Goal: Contribute content: Contribute content

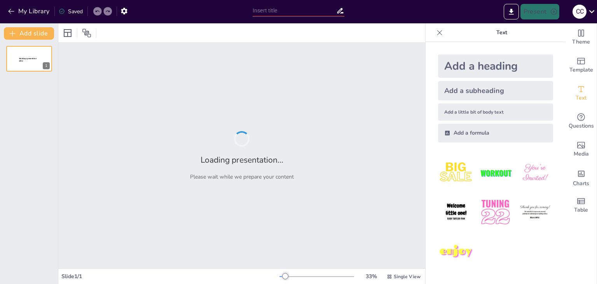
type input "Голодомор та Голокост: Паралелі трагедій в історії України та [GEOGRAPHIC_DATA]"
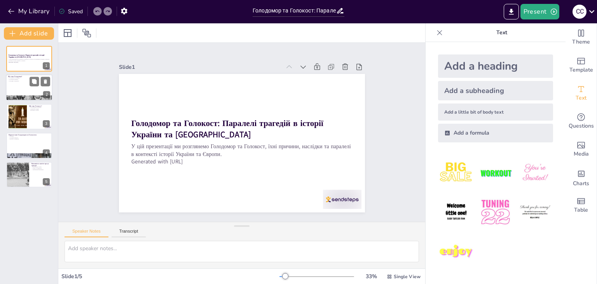
click at [17, 94] on div at bounding box center [29, 88] width 47 height 26
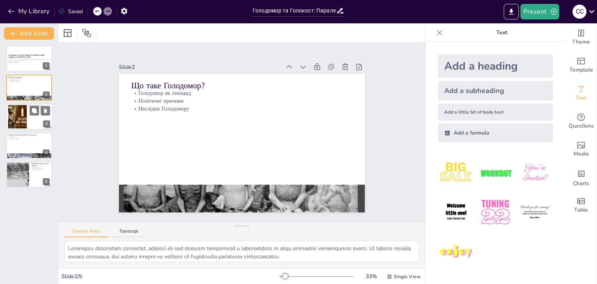
click at [21, 117] on div at bounding box center [17, 117] width 24 height 24
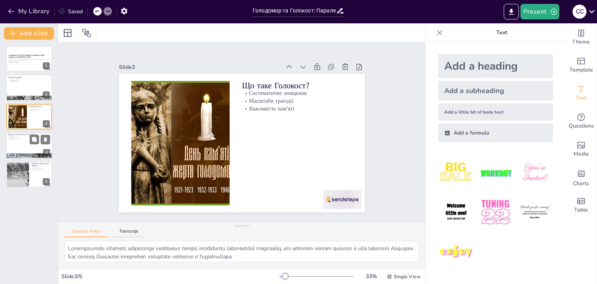
click at [22, 143] on div at bounding box center [29, 145] width 47 height 26
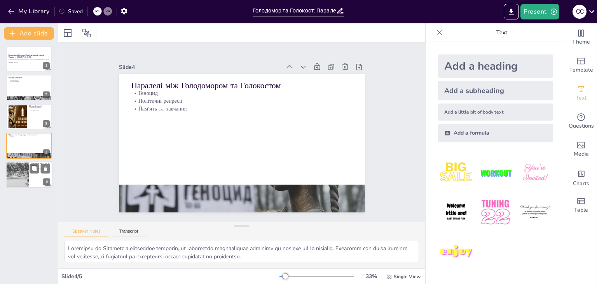
click at [18, 180] on div at bounding box center [17, 174] width 36 height 26
type textarea "Вшанування пам'яті жертв є важливим елементом для формування національної ідент…"
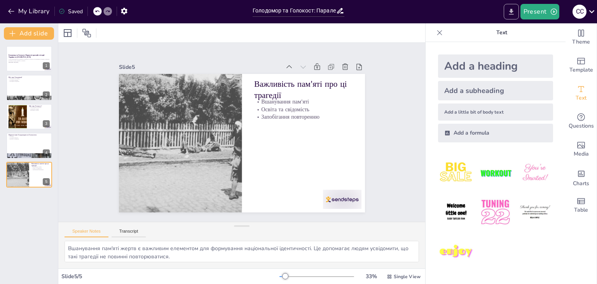
click at [512, 12] on icon "Export to PowerPoint" at bounding box center [511, 12] width 8 height 8
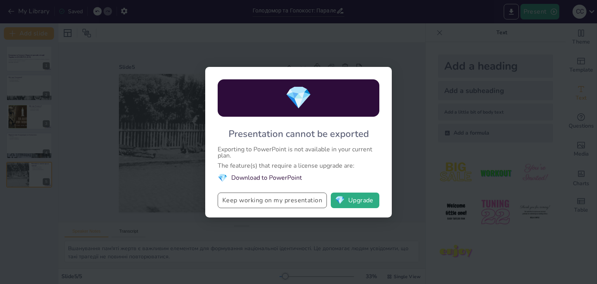
click at [279, 199] on button "Keep working on my presentation" at bounding box center [272, 200] width 109 height 16
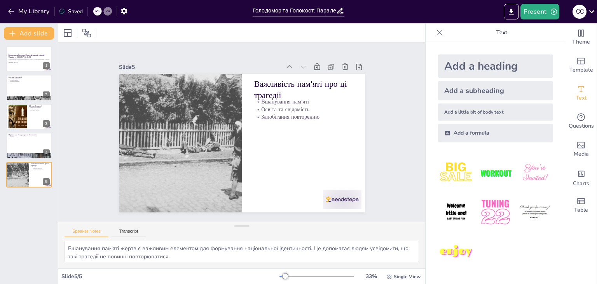
click at [6, 234] on div "Голодомор та Голокост: Паралелі трагедій в історії України та Європи У цій през…" at bounding box center [29, 162] width 58 height 244
click at [535, 13] on button "Present" at bounding box center [539, 12] width 39 height 16
click at [508, 10] on div at bounding box center [298, 142] width 597 height 284
click at [507, 11] on button "Export to PowerPoint" at bounding box center [511, 12] width 15 height 16
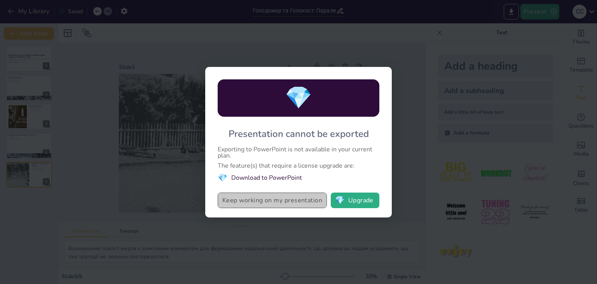
click at [274, 199] on button "Keep working on my presentation" at bounding box center [272, 200] width 109 height 16
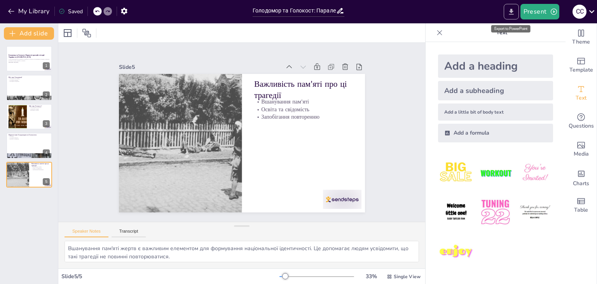
click at [516, 18] on button "Export to PowerPoint" at bounding box center [511, 12] width 15 height 16
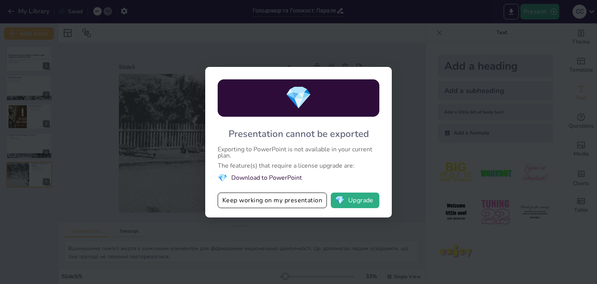
drag, startPoint x: 298, startPoint y: 211, endPoint x: 302, endPoint y: 216, distance: 6.1
click at [302, 215] on div "💎 Presentation cannot be exported Exporting to PowerPoint is not available in y…" at bounding box center [298, 142] width 187 height 150
click at [310, 217] on div "💎 Presentation cannot be exported Exporting to PowerPoint is not available in y…" at bounding box center [298, 142] width 187 height 150
click at [407, 140] on div "💎 Presentation cannot be exported Exporting to PowerPoint is not available in y…" at bounding box center [298, 142] width 597 height 284
click at [299, 202] on button "Keep working on my presentation" at bounding box center [272, 200] width 109 height 16
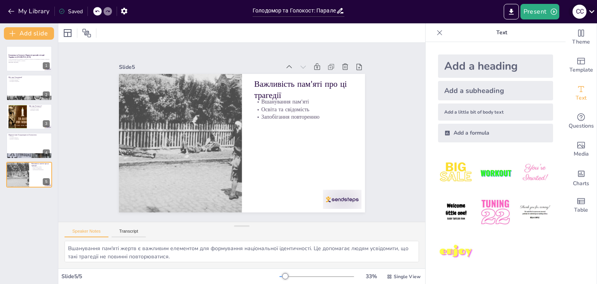
click at [591, 13] on icon at bounding box center [591, 11] width 10 height 10
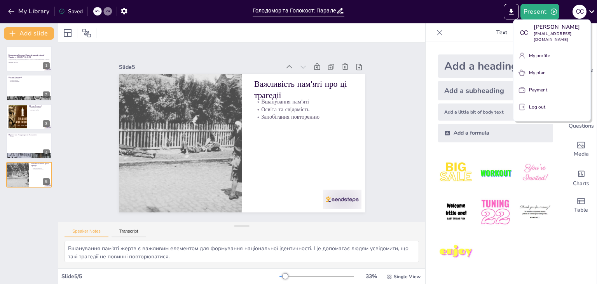
click at [592, 13] on div at bounding box center [298, 142] width 597 height 284
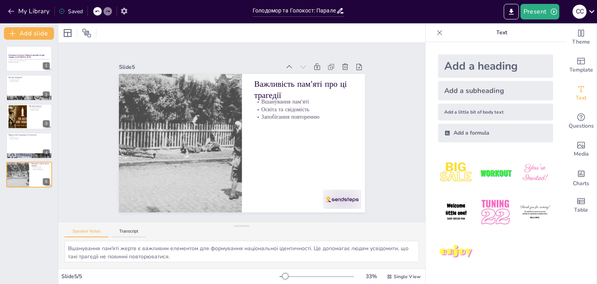
click at [129, 9] on button "button" at bounding box center [124, 11] width 14 height 14
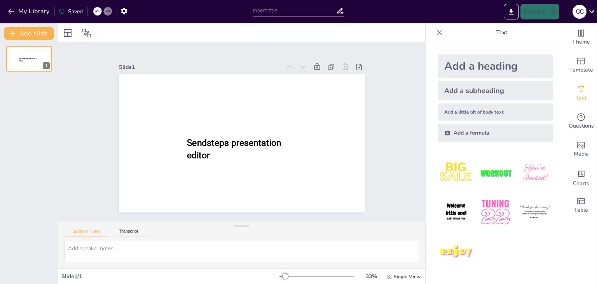
type input "Голодомор та Голокост: Паралелі трагедій в історії України та [GEOGRAPHIC_DATA]"
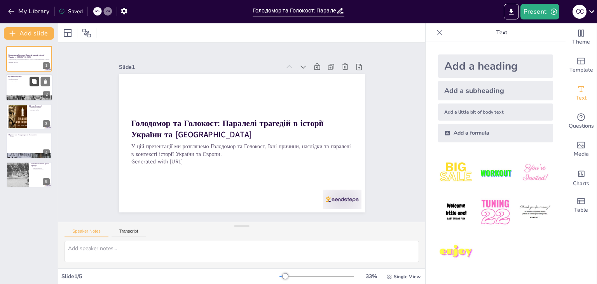
click at [33, 80] on icon at bounding box center [34, 81] width 5 height 5
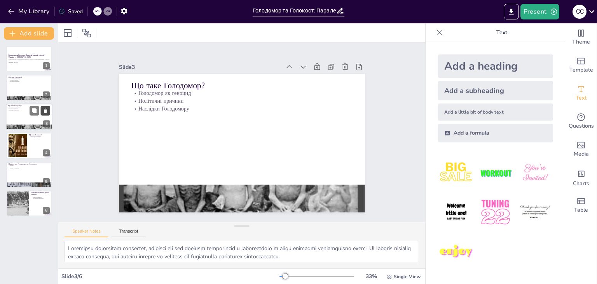
click at [47, 110] on icon at bounding box center [45, 110] width 5 height 5
type textarea "Loremipsumdo sitametc adipiscinge seddoeius tempo incididuntu laboreetdol magna…"
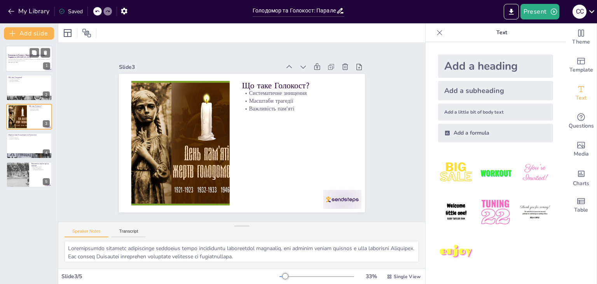
click at [25, 54] on strong "Голодомор та Голокост: Паралелі трагедій в історії України та [GEOGRAPHIC_DATA]" at bounding box center [26, 56] width 37 height 4
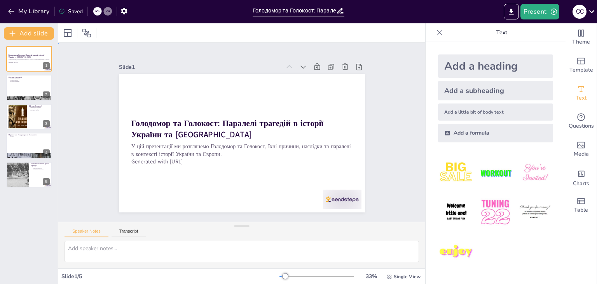
click at [82, 112] on div "Slide 1 Голодомор та Голокост: Паралелі трагедій в історії України та Європи У …" at bounding box center [241, 132] width 367 height 179
click at [23, 91] on div at bounding box center [29, 88] width 47 height 26
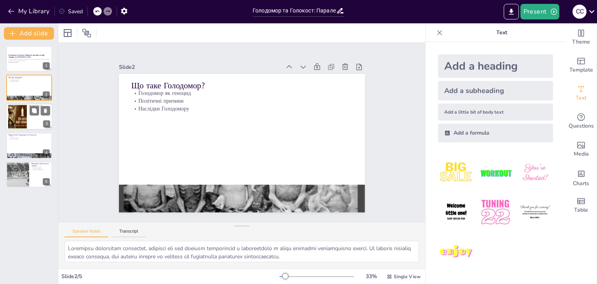
click at [23, 115] on div at bounding box center [17, 117] width 24 height 24
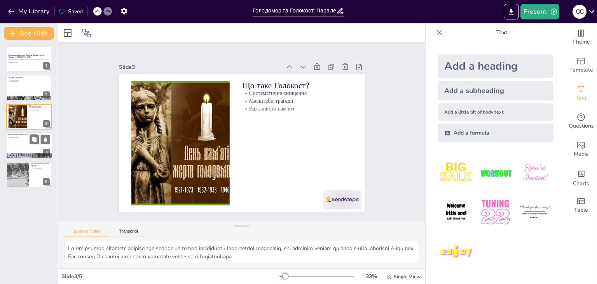
click at [23, 138] on p "Пам'ять та навчання" at bounding box center [29, 139] width 42 height 2
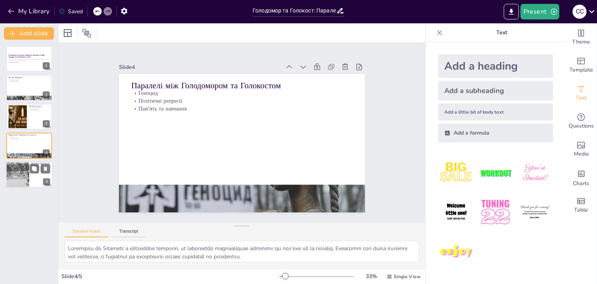
click at [25, 172] on div at bounding box center [17, 174] width 36 height 26
type textarea "Вшанування пам'яті жертв є важливим елементом для формування національної ідент…"
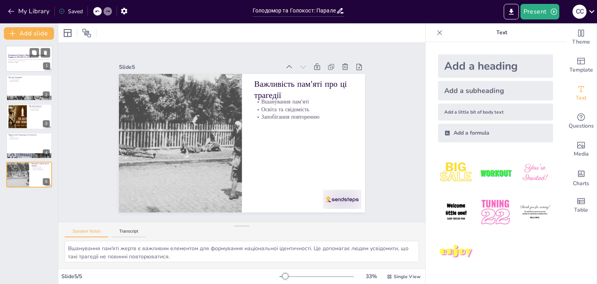
click at [22, 64] on div at bounding box center [29, 58] width 47 height 26
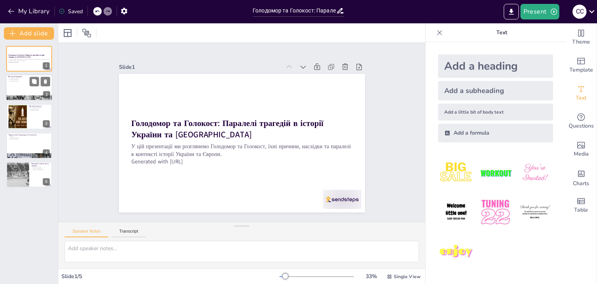
click at [15, 91] on div at bounding box center [29, 88] width 47 height 26
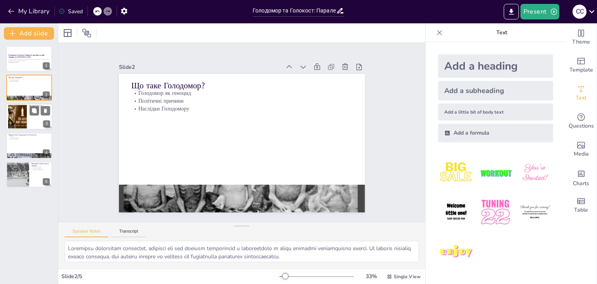
click at [17, 113] on div at bounding box center [17, 117] width 24 height 24
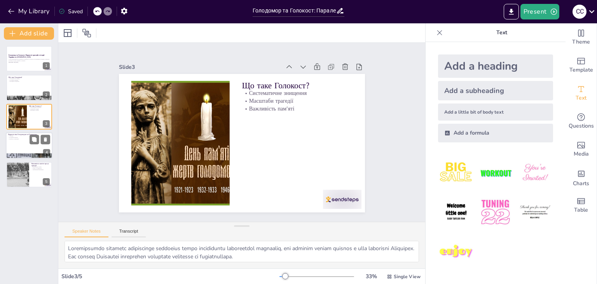
click at [17, 140] on div at bounding box center [29, 145] width 47 height 26
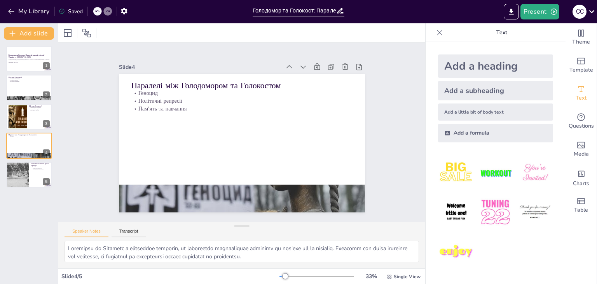
click at [19, 160] on div "Голодомор та Голокост: Паралелі трагедій в історії України та Європи У цій през…" at bounding box center [29, 116] width 58 height 141
click at [19, 163] on div at bounding box center [17, 174] width 36 height 26
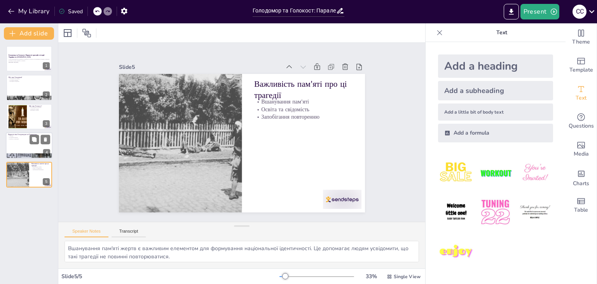
click at [23, 150] on div at bounding box center [29, 145] width 47 height 26
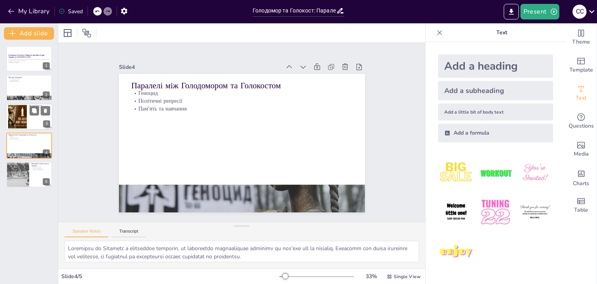
drag, startPoint x: 21, startPoint y: 127, endPoint x: 21, endPoint y: 118, distance: 9.4
click at [21, 124] on div at bounding box center [17, 117] width 24 height 24
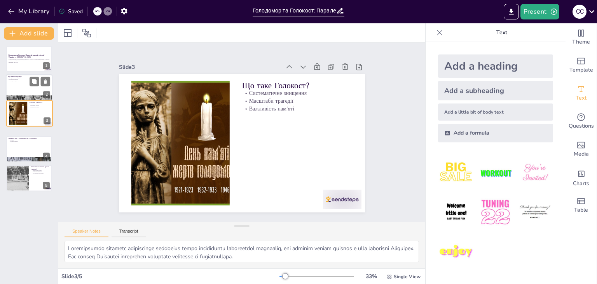
click at [13, 76] on p "Що таке Голодомор?" at bounding box center [29, 77] width 42 height 2
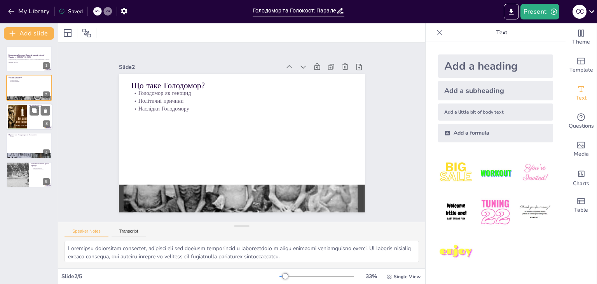
click at [21, 120] on div at bounding box center [17, 117] width 24 height 24
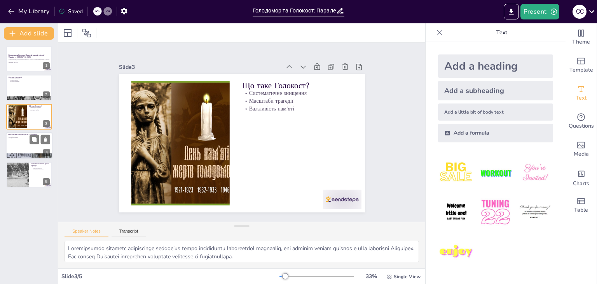
click at [18, 138] on p "Пам'ять та навчання" at bounding box center [29, 139] width 42 height 2
type textarea "Голодомор та Голокост є прикладами геноциду, що підкреслює необхідність визнанн…"
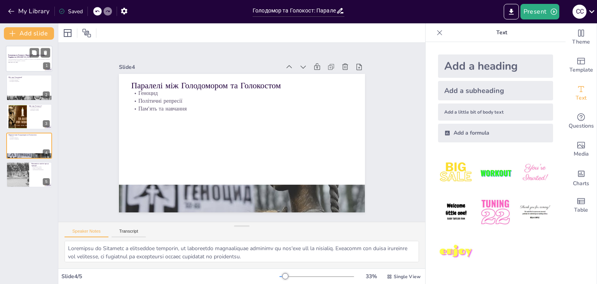
click at [20, 59] on p "У цій презентації ми розглянемо Голодомор та Голокост, їхні причини, наслідки т…" at bounding box center [29, 60] width 42 height 3
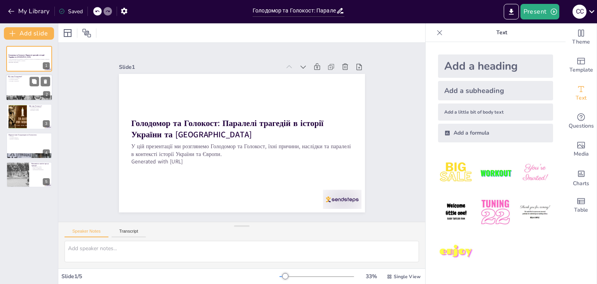
click at [29, 94] on div at bounding box center [29, 88] width 47 height 26
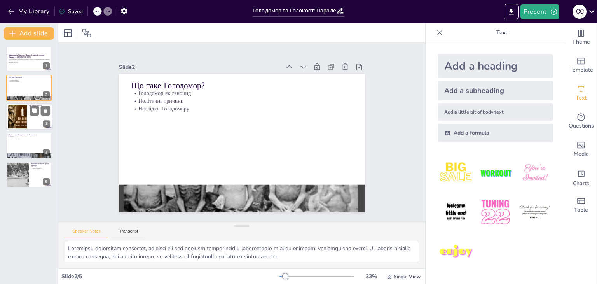
click at [22, 119] on div at bounding box center [17, 117] width 24 height 24
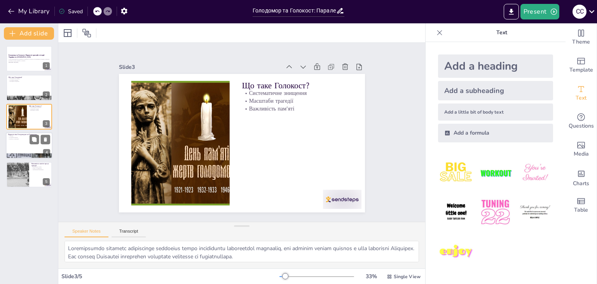
click at [20, 143] on div at bounding box center [29, 145] width 47 height 26
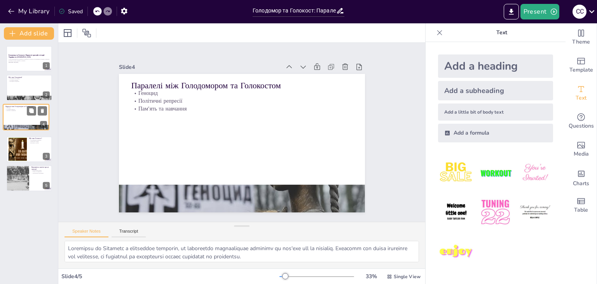
drag, startPoint x: 19, startPoint y: 145, endPoint x: 16, endPoint y: 114, distance: 31.2
click at [16, 114] on div at bounding box center [26, 117] width 46 height 26
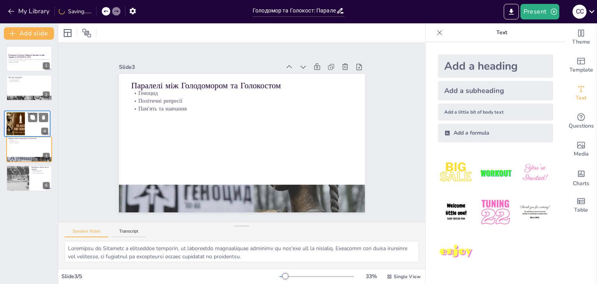
drag, startPoint x: 14, startPoint y: 153, endPoint x: 14, endPoint y: 128, distance: 25.6
click at [14, 128] on div at bounding box center [16, 123] width 24 height 23
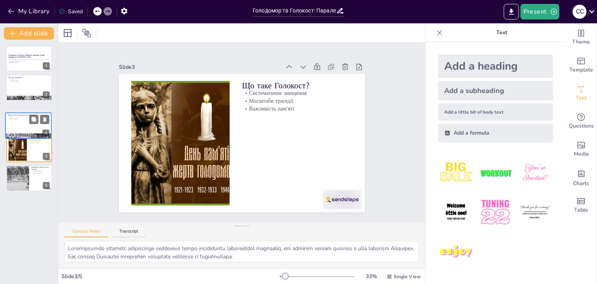
drag, startPoint x: 17, startPoint y: 141, endPoint x: 16, endPoint y: 118, distance: 22.5
click at [16, 113] on div "Паралелі між Голодомором та Голокостом Геноцид Політичні репресії Пам'ять та на…" at bounding box center [28, 113] width 46 height 0
type textarea "Голодомор та Голокост є прикладами геноциду, що підкреслює необхідність визнанн…"
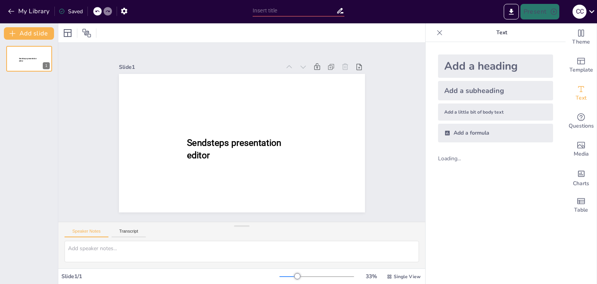
type input "Голодомор та Голокост: Паралелі трагедій в історії України та [GEOGRAPHIC_DATA]"
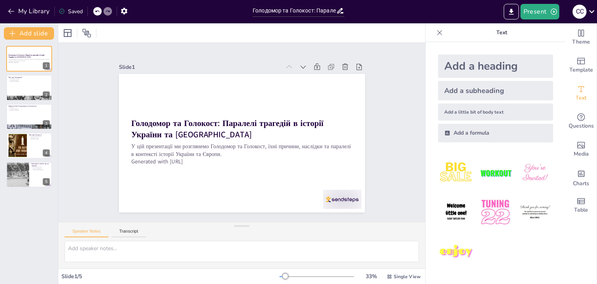
click at [162, 13] on div "My Library Saved" at bounding box center [124, 11] width 249 height 14
click at [25, 89] on div at bounding box center [29, 88] width 47 height 26
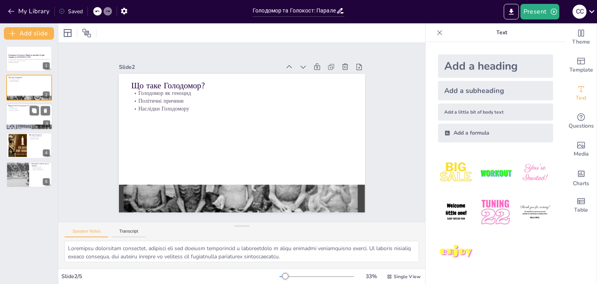
click at [26, 113] on div at bounding box center [29, 116] width 47 height 26
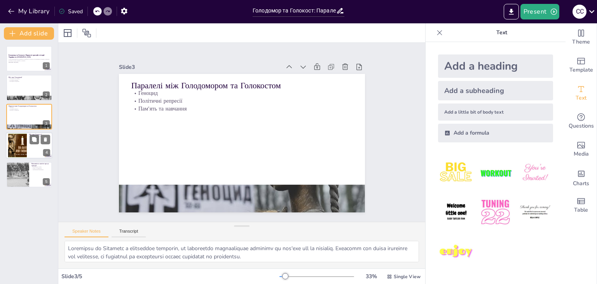
click at [19, 139] on div at bounding box center [17, 146] width 24 height 24
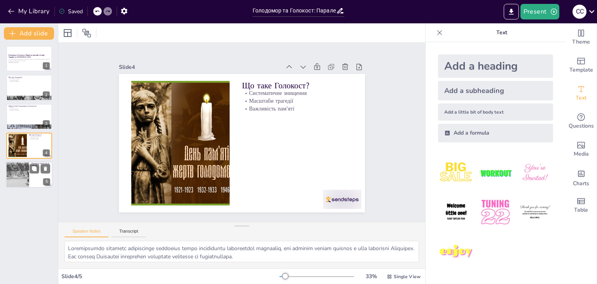
click at [24, 178] on div at bounding box center [17, 174] width 36 height 26
type textarea "Вшанування пам'яті жертв є важливим елементом для формування національної ідент…"
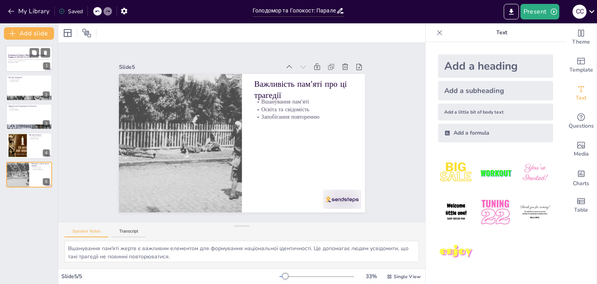
click at [21, 68] on div at bounding box center [29, 58] width 47 height 26
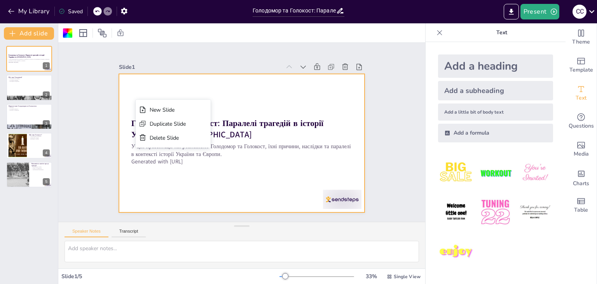
click at [111, 96] on div "Slide 1 Голодомор та Голокост: Паралелі трагедій в історії України та Європи У …" at bounding box center [241, 132] width 289 height 160
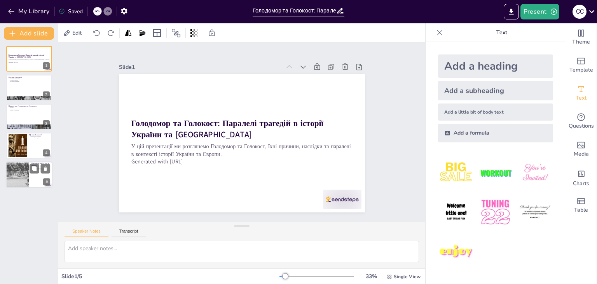
click at [24, 176] on div at bounding box center [17, 174] width 36 height 26
type textarea "Вшанування пам'яті жертв є важливим елементом для формування національної ідент…"
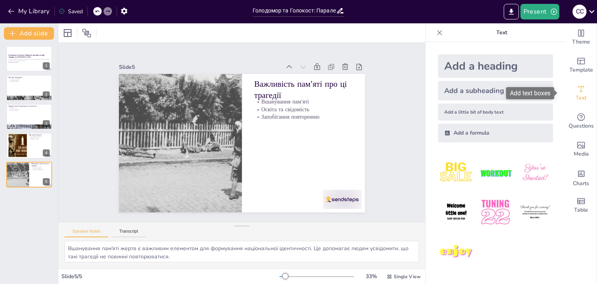
click at [576, 90] on icon "Add text boxes" at bounding box center [580, 88] width 9 height 9
click at [41, 37] on button "Add slide" at bounding box center [29, 33] width 50 height 12
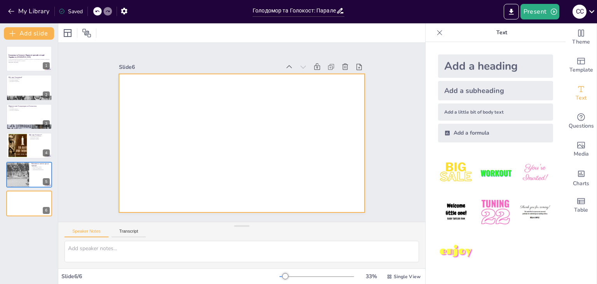
click at [211, 91] on div at bounding box center [242, 143] width 246 height 138
click at [36, 59] on p "У цій презентації ми розглянемо Голодомор та Голокост, їхні причини, наслідки т…" at bounding box center [29, 60] width 42 height 3
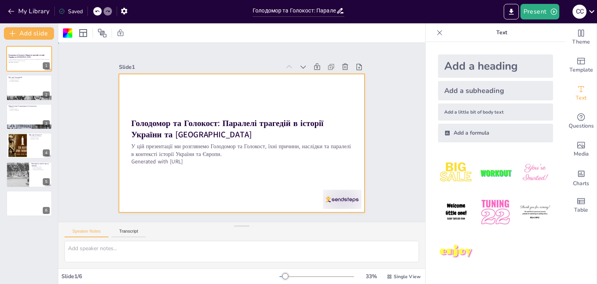
click at [231, 92] on div at bounding box center [242, 143] width 246 height 138
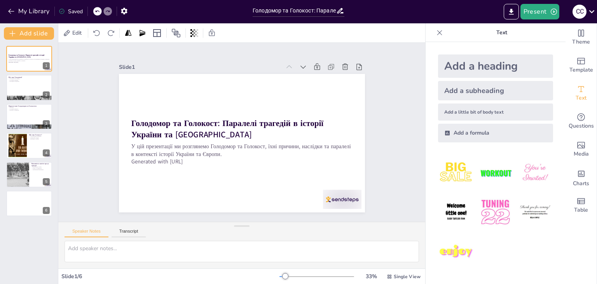
click at [219, 91] on div at bounding box center [242, 143] width 246 height 138
click at [71, 35] on span "Edit" at bounding box center [77, 32] width 12 height 7
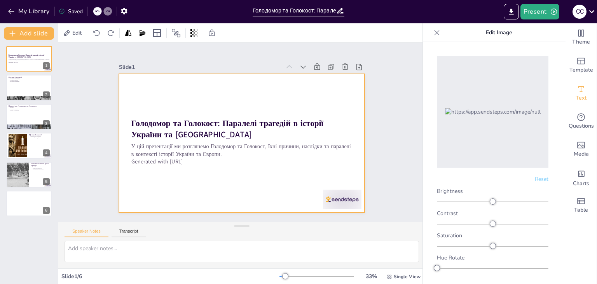
click at [211, 86] on div at bounding box center [242, 143] width 246 height 138
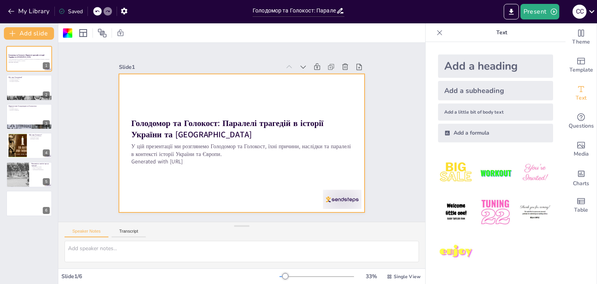
click at [161, 94] on div at bounding box center [242, 143] width 246 height 138
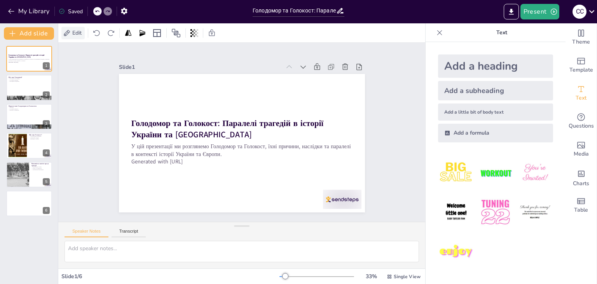
click at [76, 36] on span "Edit" at bounding box center [77, 32] width 12 height 7
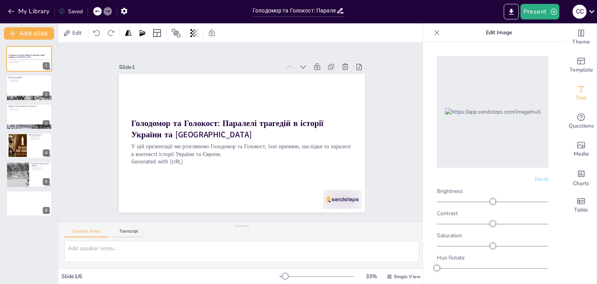
click at [81, 72] on div "Slide 1 Голодомор та Голокост: Паралелі трагедій в історії України та Європи У …" at bounding box center [241, 132] width 367 height 179
click at [38, 39] on button "Add slide" at bounding box center [29, 33] width 50 height 12
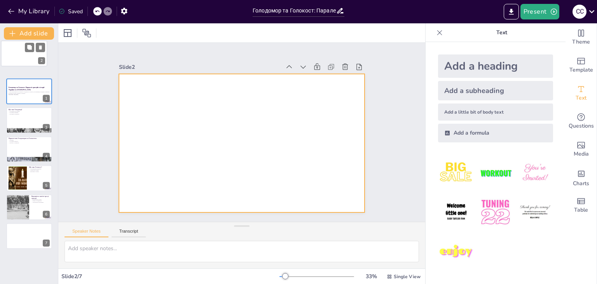
drag, startPoint x: 31, startPoint y: 91, endPoint x: 25, endPoint y: 55, distance: 36.6
click at [25, 55] on div at bounding box center [24, 53] width 46 height 26
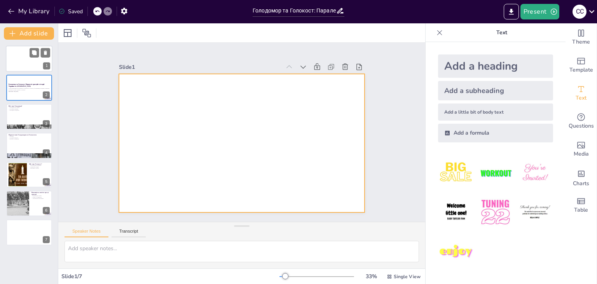
click at [9, 61] on div at bounding box center [29, 58] width 47 height 26
click at [195, 122] on div at bounding box center [242, 143] width 246 height 138
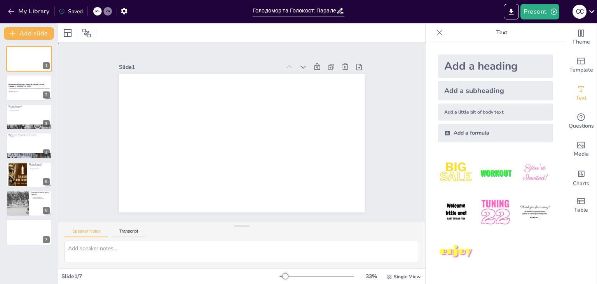
click at [209, 129] on div at bounding box center [242, 143] width 246 height 138
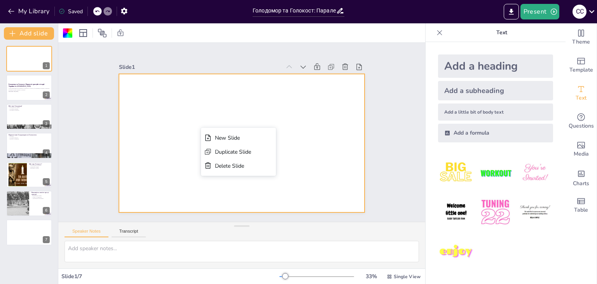
click at [188, 131] on div at bounding box center [242, 143] width 246 height 138
click at [149, 249] on textarea at bounding box center [241, 251] width 354 height 21
click at [189, 251] on textarea "10-А Смик Сергій" at bounding box center [241, 251] width 354 height 21
type textarea "10-А Смик Сергій"
click at [28, 92] on div at bounding box center [29, 88] width 47 height 26
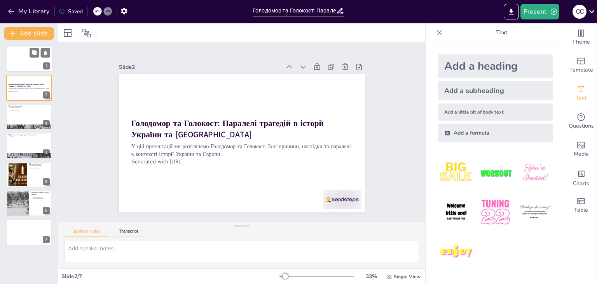
click at [8, 67] on div at bounding box center [29, 58] width 47 height 26
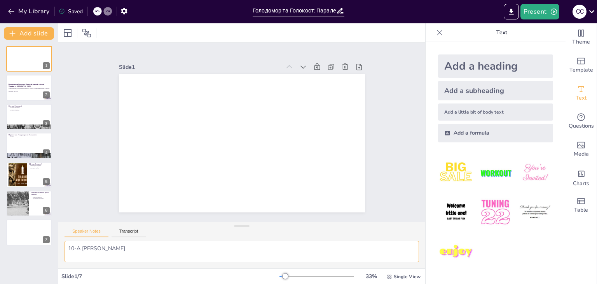
click at [128, 242] on textarea "10-А Смик Сергій" at bounding box center [241, 251] width 354 height 21
type textarea "1"
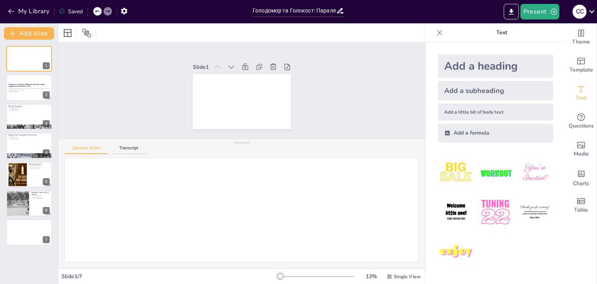
drag, startPoint x: 238, startPoint y: 226, endPoint x: 227, endPoint y: 143, distance: 83.9
click at [227, 143] on div "Speaker Notes Transcript" at bounding box center [241, 203] width 367 height 130
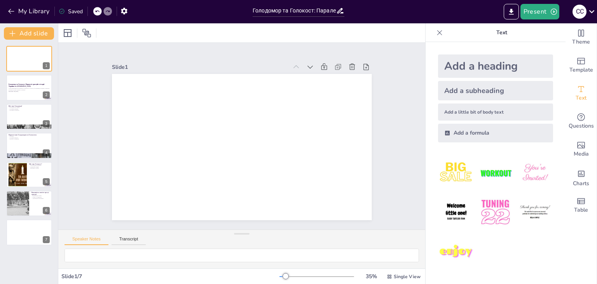
drag, startPoint x: 246, startPoint y: 142, endPoint x: 235, endPoint y: 270, distance: 128.3
click at [235, 270] on div "Slide 1 Slide 2 Голодомор та Голокост: Паралелі трагедій в історії України та Є…" at bounding box center [241, 153] width 367 height 260
click at [138, 236] on button "Transcript" at bounding box center [129, 240] width 35 height 9
click at [17, 83] on strong "Голодомор та Голокост: Паралелі трагедій в історії України та [GEOGRAPHIC_DATA]" at bounding box center [26, 85] width 37 height 4
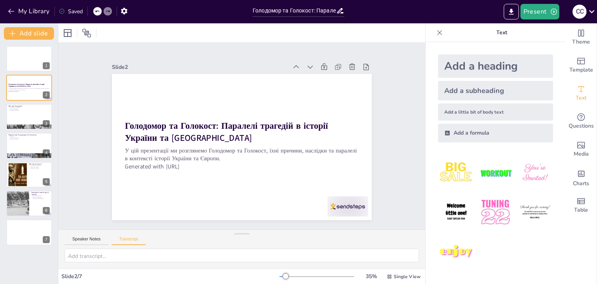
click at [101, 234] on div "Speaker Notes Transcript" at bounding box center [241, 239] width 367 height 19
click at [95, 235] on div "Speaker Notes Transcript" at bounding box center [241, 239] width 367 height 19
click at [97, 239] on button "Speaker Notes" at bounding box center [86, 240] width 44 height 9
click at [124, 238] on button "Transcript" at bounding box center [129, 240] width 35 height 9
drag, startPoint x: 11, startPoint y: 62, endPoint x: 110, endPoint y: 86, distance: 101.6
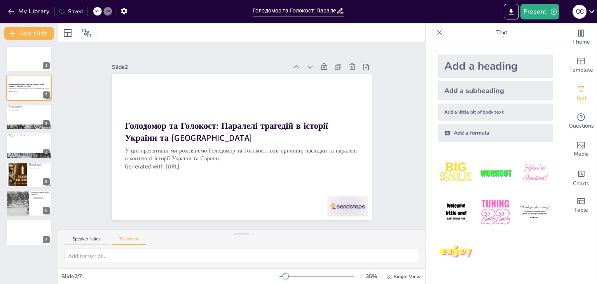
click at [12, 62] on div at bounding box center [29, 59] width 46 height 26
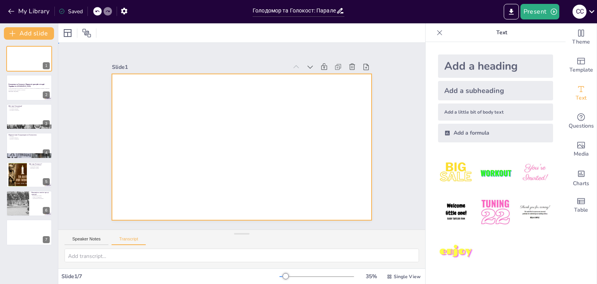
click at [190, 123] on div at bounding box center [242, 147] width 260 height 146
click at [95, 117] on div "Slide 1 Slide 2 Голодомор та Голокост: Паралелі трагедій в історії України та Є…" at bounding box center [241, 136] width 303 height 168
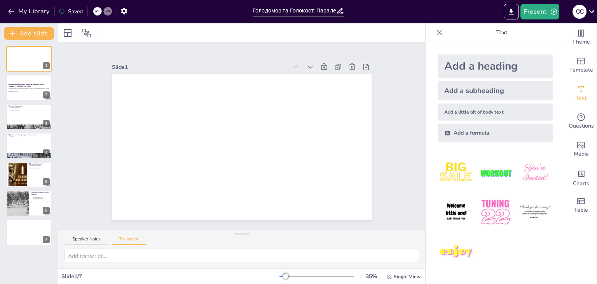
click at [362, 64] on icon at bounding box center [366, 67] width 8 height 8
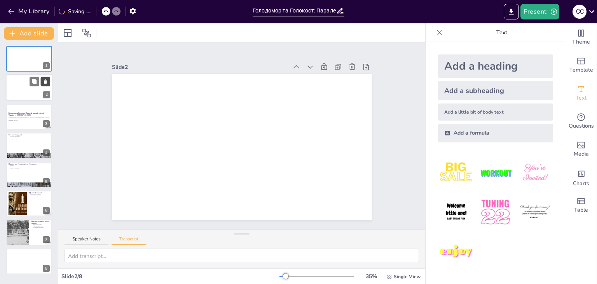
click at [46, 80] on icon at bounding box center [45, 82] width 3 height 4
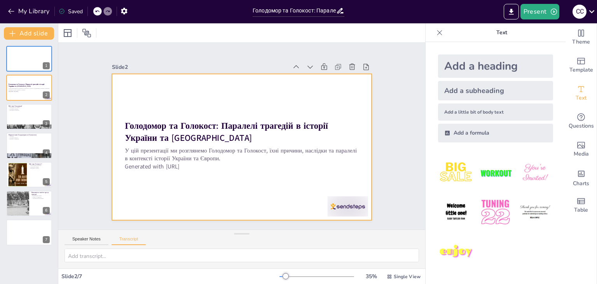
click at [167, 119] on div "Голодомор та Голокост: Паралелі трагедій в історії України та Європи У цій през…" at bounding box center [242, 147] width 260 height 146
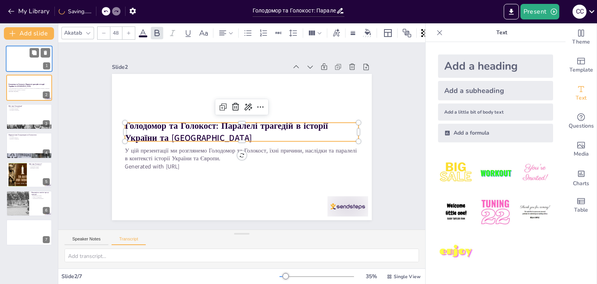
click at [33, 65] on div at bounding box center [29, 58] width 47 height 26
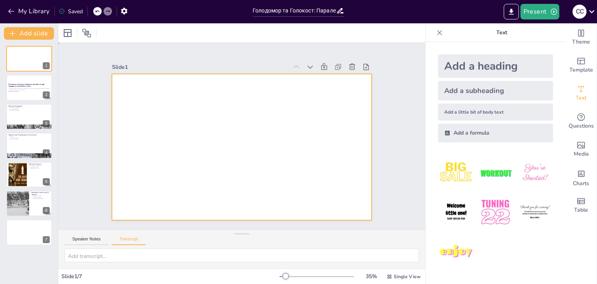
click at [174, 103] on div at bounding box center [242, 147] width 260 height 146
click at [270, 133] on div at bounding box center [242, 147] width 260 height 146
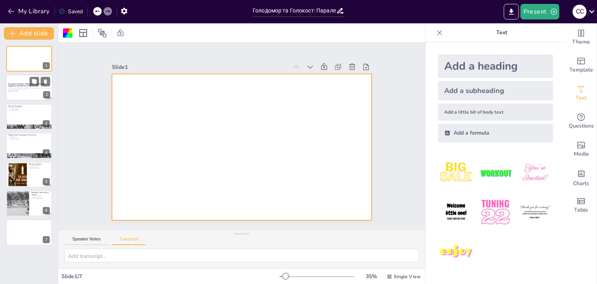
click at [33, 91] on p "Generated with [URL]" at bounding box center [29, 92] width 42 height 2
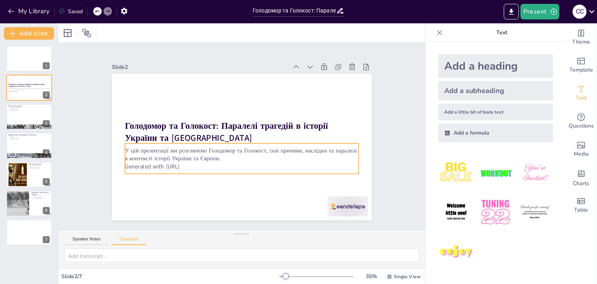
click at [185, 155] on p "У цій презентації ми розглянемо Голодомор та Голокост, їхні причини, наслідки т…" at bounding box center [242, 154] width 234 height 16
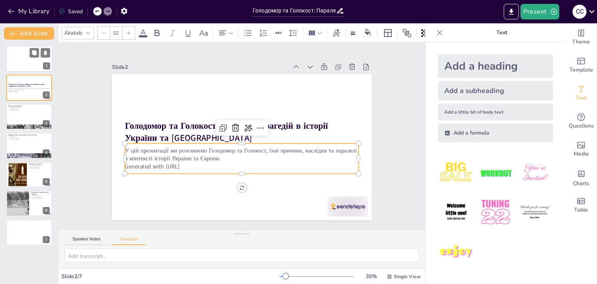
click at [23, 65] on div at bounding box center [29, 58] width 47 height 26
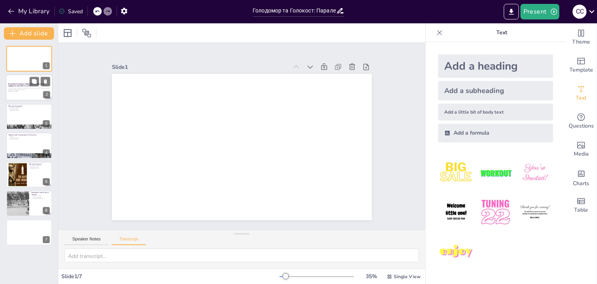
click at [31, 99] on div at bounding box center [29, 88] width 47 height 26
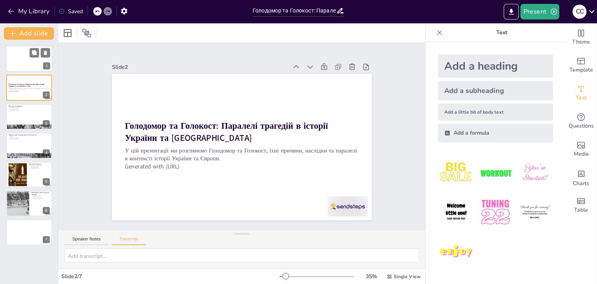
click at [26, 58] on div at bounding box center [29, 58] width 47 height 26
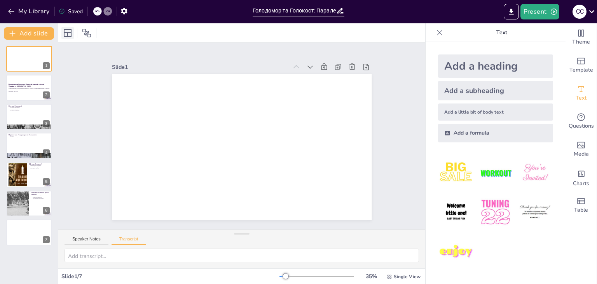
click at [69, 35] on icon at bounding box center [67, 32] width 9 height 9
click at [569, 199] on div "Table" at bounding box center [580, 205] width 31 height 28
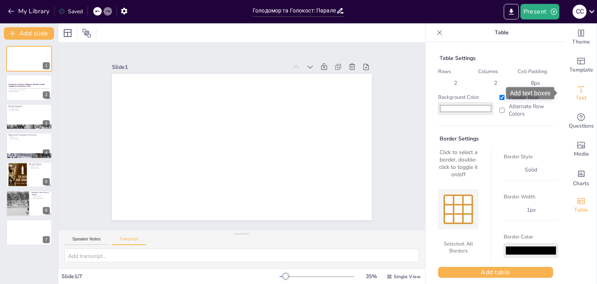
click at [575, 97] on span "Text" at bounding box center [580, 98] width 11 height 9
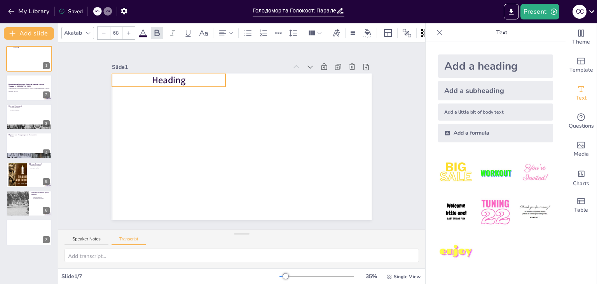
drag, startPoint x: 149, startPoint y: 88, endPoint x: 173, endPoint y: 80, distance: 25.1
click at [173, 80] on span "Heading" at bounding box center [169, 80] width 34 height 12
drag, startPoint x: 150, startPoint y: 79, endPoint x: 165, endPoint y: 79, distance: 15.5
click at [165, 79] on span "Heading" at bounding box center [169, 80] width 34 height 12
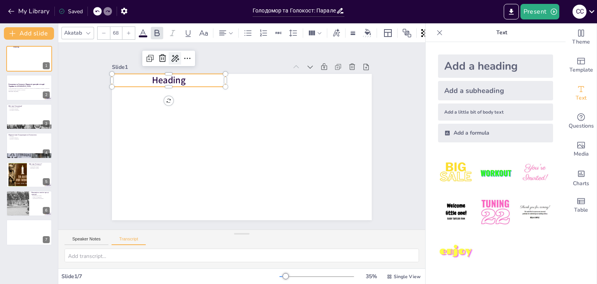
click at [170, 58] on icon at bounding box center [174, 58] width 9 height 9
click at [183, 58] on icon at bounding box center [187, 58] width 9 height 9
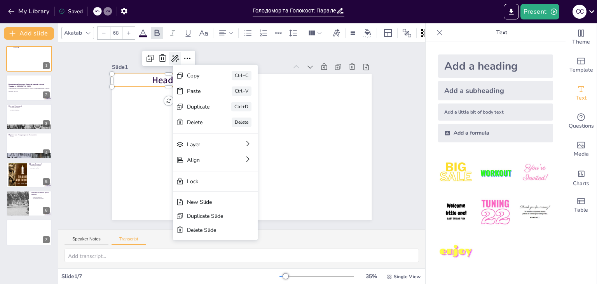
click at [170, 56] on icon at bounding box center [174, 58] width 9 height 9
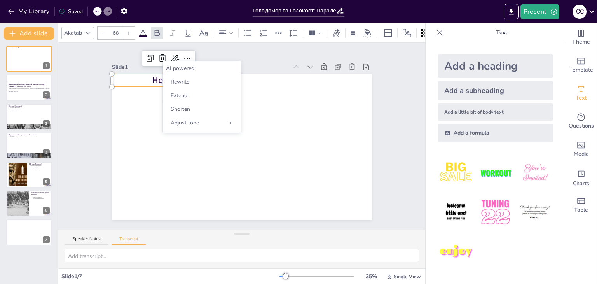
click at [174, 68] on div "AI powered" at bounding box center [201, 67] width 71 height 7
click at [193, 67] on div "AI powered" at bounding box center [201, 67] width 71 height 7
click at [195, 81] on div "Rewrite" at bounding box center [201, 82] width 71 height 14
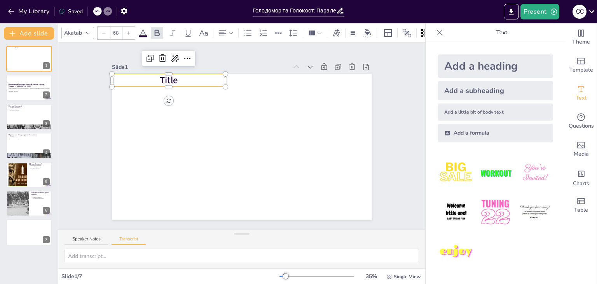
click at [173, 77] on p "Title" at bounding box center [168, 80] width 113 height 13
click at [93, 235] on div "Speaker Notes Transcript" at bounding box center [241, 239] width 367 height 19
click at [26, 87] on div "У цій презентації ми розглянемо Голодомор та Голокост, їхні причини, наслідки т…" at bounding box center [29, 89] width 42 height 5
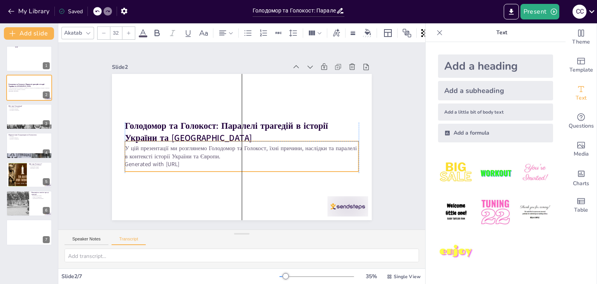
click at [232, 161] on p "Generated with [URL]" at bounding box center [242, 164] width 234 height 8
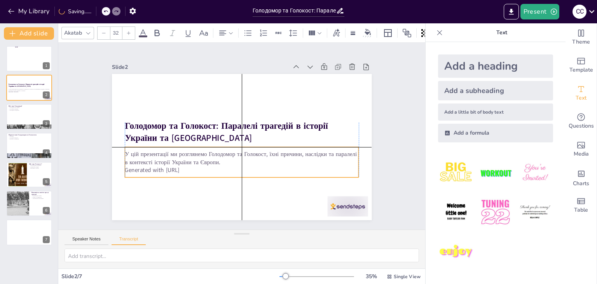
drag, startPoint x: 156, startPoint y: 151, endPoint x: 156, endPoint y: 156, distance: 5.1
click at [156, 156] on p "У цій презентації ми розглянемо Голодомор та Голокост, їхні причини, наслідки т…" at bounding box center [242, 158] width 234 height 16
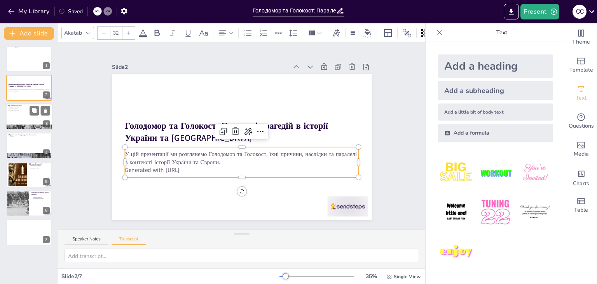
click at [28, 114] on div at bounding box center [29, 116] width 47 height 26
type textarea "Голодомор — це штучний голод, який був створений радянською владою в Україні у …"
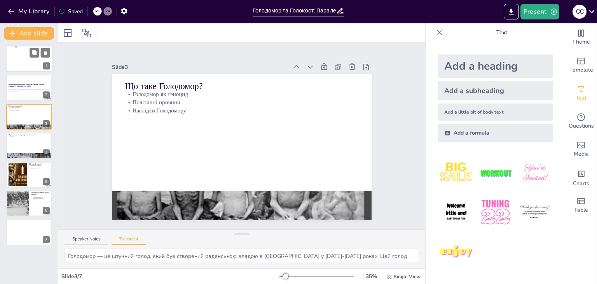
click at [22, 63] on div at bounding box center [29, 58] width 47 height 26
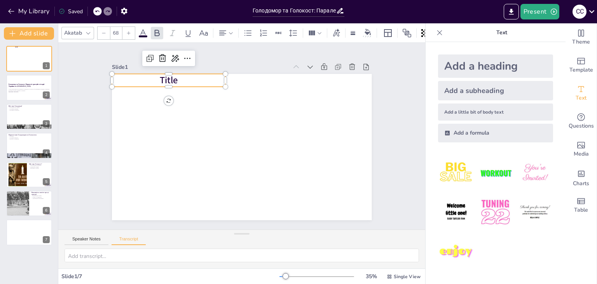
click at [167, 81] on span "Title" at bounding box center [169, 80] width 18 height 12
click at [183, 56] on icon at bounding box center [187, 58] width 9 height 9
click at [170, 56] on icon at bounding box center [174, 58] width 9 height 9
click at [187, 67] on div "AI powered" at bounding box center [201, 67] width 71 height 7
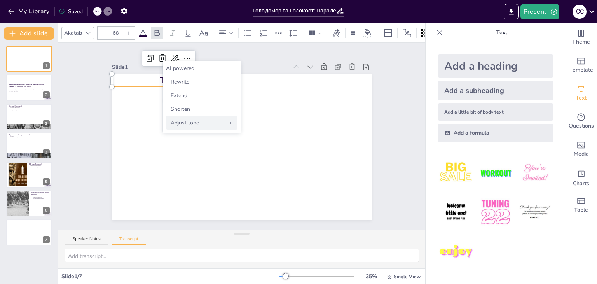
click at [209, 124] on div "Adjust tone" at bounding box center [201, 123] width 71 height 14
click at [173, 70] on span "Back" at bounding box center [177, 67] width 11 height 7
drag, startPoint x: 485, startPoint y: 38, endPoint x: 492, endPoint y: 34, distance: 8.0
click at [487, 37] on p "Text" at bounding box center [502, 32] width 112 height 19
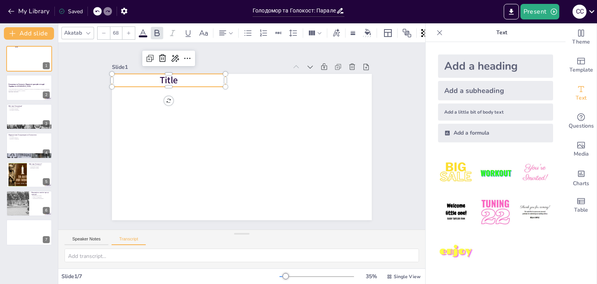
click at [494, 33] on p "Text" at bounding box center [502, 32] width 112 height 19
click at [86, 32] on icon at bounding box center [88, 33] width 4 height 2
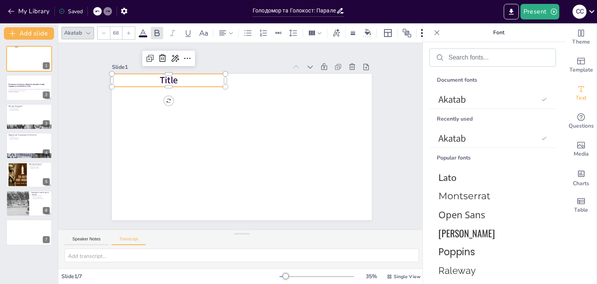
click at [86, 32] on icon at bounding box center [88, 33] width 4 height 2
click at [273, 30] on div at bounding box center [278, 33] width 11 height 12
click at [282, 31] on div at bounding box center [278, 33] width 11 height 12
click at [281, 31] on icon at bounding box center [278, 33] width 8 height 8
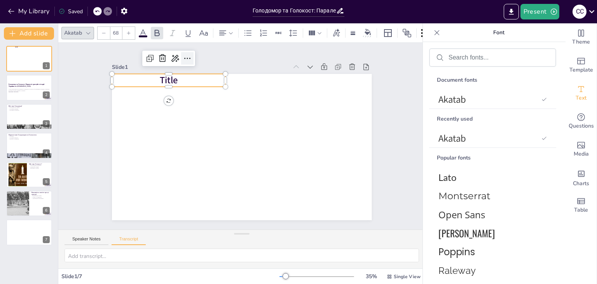
click at [184, 58] on icon at bounding box center [187, 58] width 9 height 9
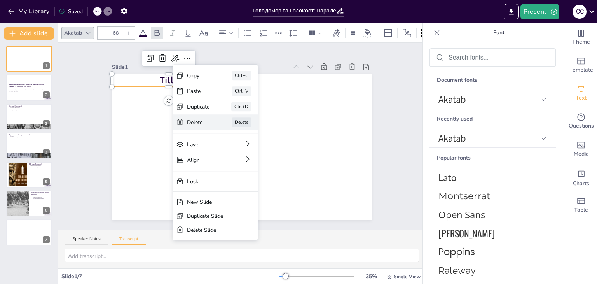
click at [207, 123] on div "Delete" at bounding box center [198, 122] width 23 height 7
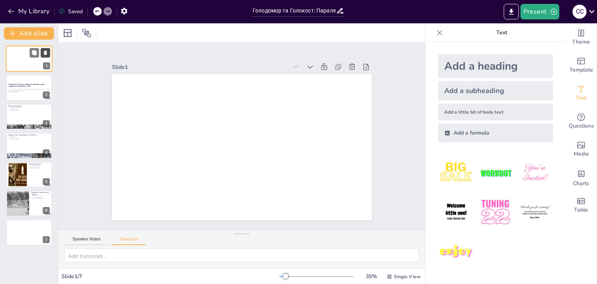
click at [49, 54] on button at bounding box center [45, 52] width 9 height 9
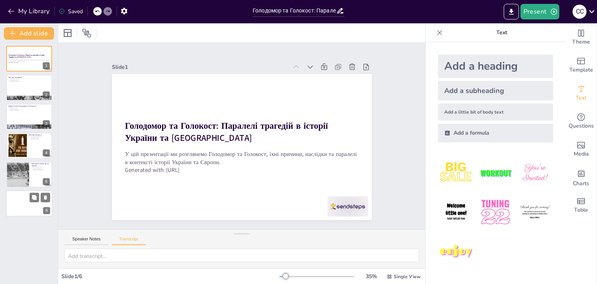
click at [46, 203] on div at bounding box center [29, 203] width 47 height 26
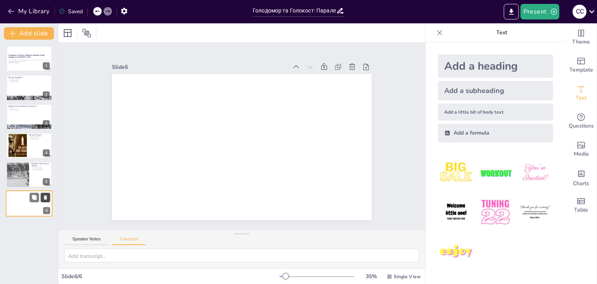
click at [48, 200] on button at bounding box center [45, 196] width 9 height 9
type textarea "Вшанування пам'яті жертв Голодомору та Голокосту є ключовим для розуміння істор…"
